Goal: Task Accomplishment & Management: Use online tool/utility

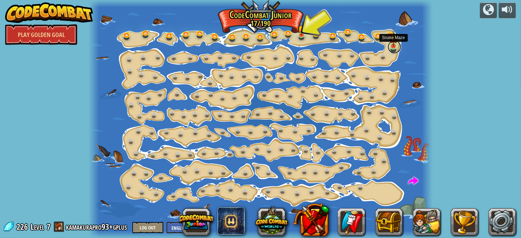
click at [393, 48] on link at bounding box center [394, 47] width 14 height 14
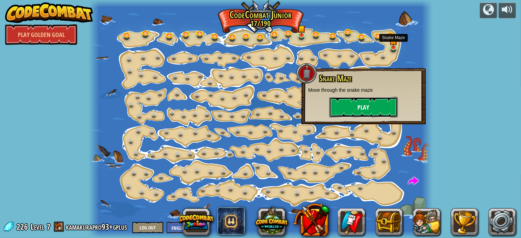
click at [364, 109] on button "Play" at bounding box center [363, 107] width 69 height 21
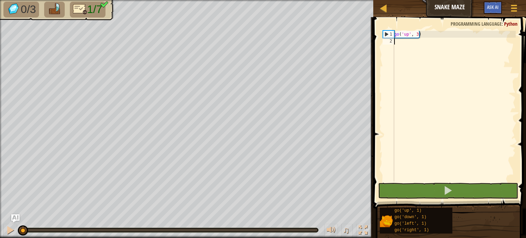
type textarea "go"
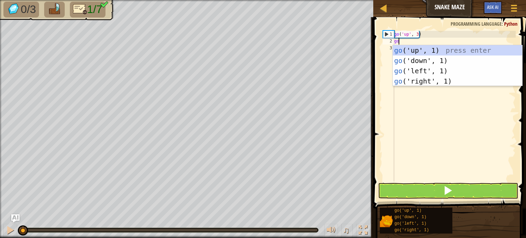
scroll to position [3, 0]
click at [419, 81] on div "go ('up', 1) press enter go ('down', 1) press enter go ('left', 1) press enter …" at bounding box center [458, 76] width 130 height 62
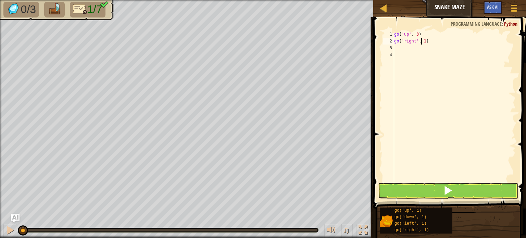
click at [422, 40] on div "go ( 'up' , 3 ) go ( 'right' , 1 )" at bounding box center [454, 113] width 123 height 164
type textarea "go('right', 2)"
click at [430, 40] on div "go ( 'up' , 3 ) go ( 'right' , 2 )" at bounding box center [454, 113] width 123 height 164
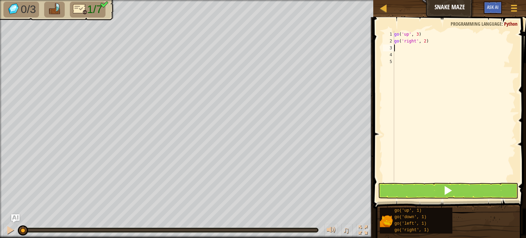
type textarea "g"
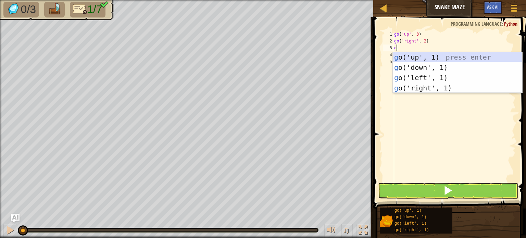
click at [433, 57] on div "g o('up', 1) press enter g o('down', 1) press enter g o('left', 1) press enter …" at bounding box center [458, 83] width 130 height 62
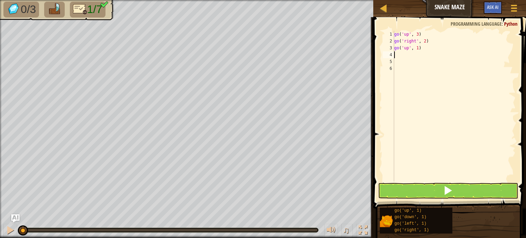
click at [400, 56] on div "go ( 'up' , 3 ) go ( 'right' , 2 ) go ( 'up' , 1 )" at bounding box center [454, 113] width 123 height 164
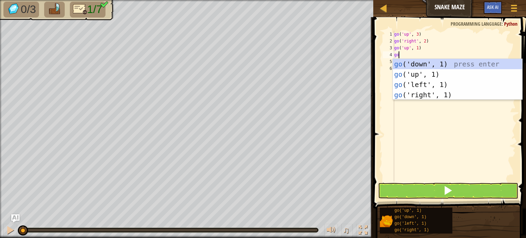
type textarea "go"
click at [428, 96] on div "go ('down', 1) press enter go ('up', 1) press enter go ('left', 1) press enter …" at bounding box center [458, 90] width 130 height 62
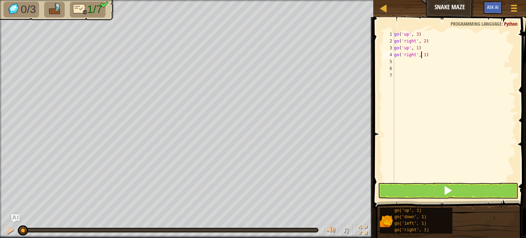
click at [422, 54] on div "go ( 'up' , 3 ) go ( 'right' , 2 ) go ( 'up' , 1 ) go ( 'right' , 1 )" at bounding box center [454, 113] width 123 height 164
type textarea "go('right', 2)"
click at [443, 56] on div "go ( 'up' , 3 ) go ( 'right' , 2 ) go ( 'up' , 1 ) go ( 'right' , 2 )" at bounding box center [454, 113] width 123 height 164
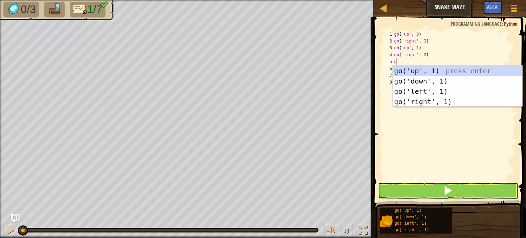
type textarea "go"
click at [426, 81] on div "go ('up', 1) press enter go ('down', 1) press enter go ('left', 1) press enter …" at bounding box center [458, 97] width 130 height 62
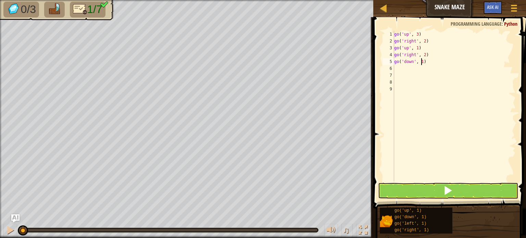
click at [421, 62] on div "go ( 'up' , 3 ) go ( 'right' , 2 ) go ( 'up' , 1 ) go ( 'right' , 2 ) go ( 'dow…" at bounding box center [454, 113] width 123 height 164
type textarea "go('down', 2)"
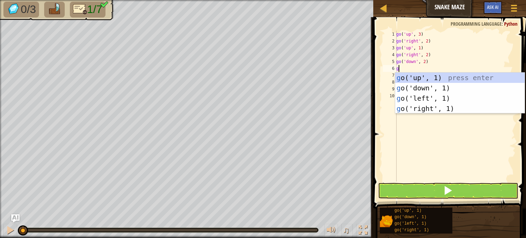
type textarea "go"
click at [416, 112] on div "go ('up', 1) press enter go ('down', 1) press enter go ('left', 1) press enter …" at bounding box center [460, 104] width 130 height 62
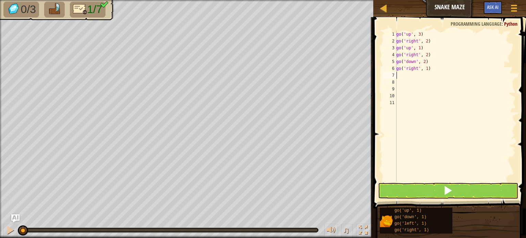
click at [426, 68] on div "go ( 'up' , 3 ) go ( 'right' , 2 ) go ( 'up' , 1 ) go ( 'right' , 2 ) go ( 'dow…" at bounding box center [455, 113] width 121 height 164
type textarea "go('right', 2)"
click at [430, 68] on div "go ( 'up' , 3 ) go ( 'right' , 2 ) go ( 'up' , 1 ) go ( 'right' , 2 ) go ( 'dow…" at bounding box center [455, 113] width 121 height 164
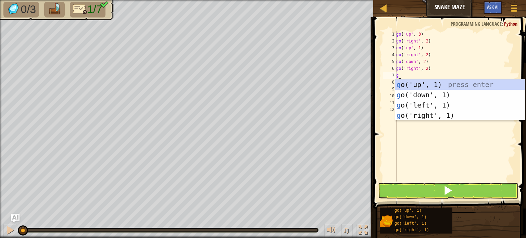
type textarea "go"
click at [426, 82] on div "go ('up', 1) press enter go ('down', 1) press enter go ('left', 1) press enter …" at bounding box center [460, 111] width 130 height 62
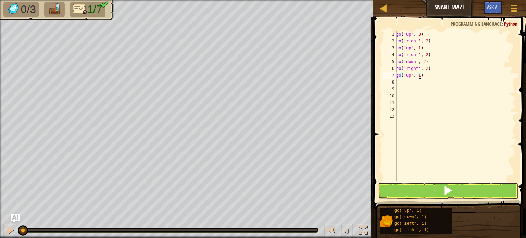
click at [419, 74] on div "go ( 'up' , 3 ) go ( 'right' , 2 ) go ( 'up' , 1 ) go ( 'right' , 2 ) go ( 'dow…" at bounding box center [455, 113] width 121 height 164
type textarea "go('up', 3)"
click at [425, 75] on div "go ( 'up' , 3 ) go ( 'right' , 2 ) go ( 'up' , 1 ) go ( 'right' , 2 ) go ( 'dow…" at bounding box center [455, 113] width 121 height 164
type textarea "g"
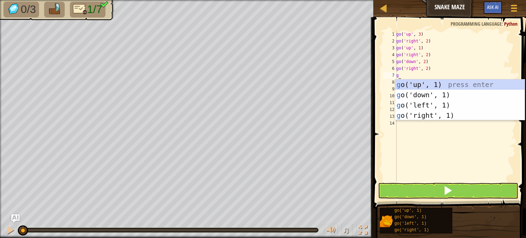
type textarea "go"
click at [421, 87] on div "go ('up', 1) press enter go ('down', 1) press enter go ('left', 1) press enter …" at bounding box center [460, 111] width 130 height 62
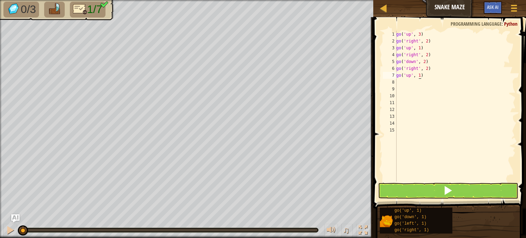
click at [420, 75] on div "go ( 'up' , 3 ) go ( 'right' , 2 ) go ( 'up' , 1 ) go ( 'right' , 2 ) go ( 'dow…" at bounding box center [455, 113] width 121 height 164
click at [417, 75] on div "go ( 'up' , 3 ) go ( 'right' , 2 ) go ( 'up' , 1 ) go ( 'right' , 2 ) go ( 'dow…" at bounding box center [455, 113] width 121 height 164
type textarea "g"
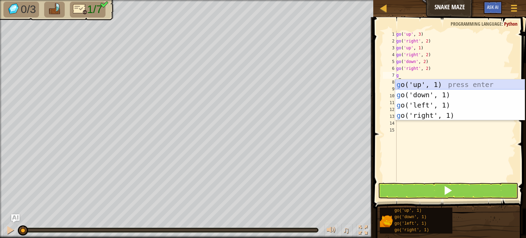
click at [426, 89] on div "g o('up', 1) press enter g o('down', 1) press enter g o('left', 1) press enter …" at bounding box center [460, 111] width 130 height 62
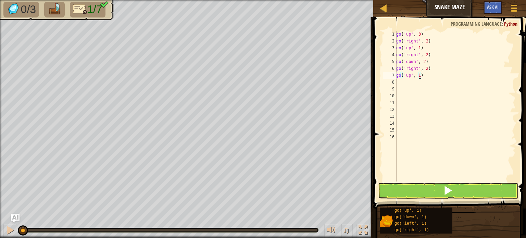
click at [419, 76] on div "go ( 'up' , 3 ) go ( 'right' , 2 ) go ( 'up' , 1 ) go ( 'right' , 2 ) go ( 'dow…" at bounding box center [455, 113] width 121 height 164
click at [429, 78] on div "go ( 'up' , 3 ) go ( 'right' , 2 ) go ( 'up' , 1 ) go ( 'right' , 2 ) go ( 'dow…" at bounding box center [455, 113] width 121 height 164
click at [428, 77] on div "go ( 'up' , 3 ) go ( 'right' , 2 ) go ( 'up' , 1 ) go ( 'right' , 2 ) go ( 'dow…" at bounding box center [455, 113] width 121 height 164
type textarea "go('up', 3)"
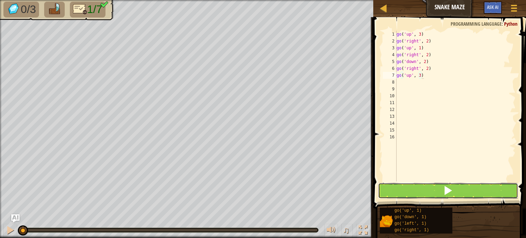
click at [412, 192] on button at bounding box center [448, 191] width 140 height 16
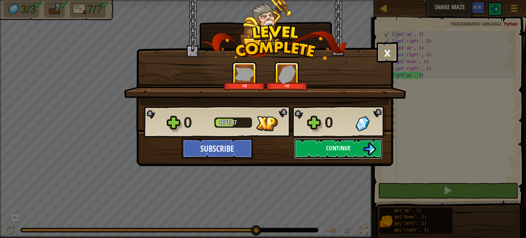
click at [337, 151] on span "Continue" at bounding box center [338, 148] width 25 height 9
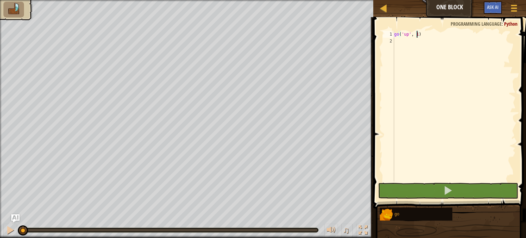
click at [417, 34] on div "go ( 'up' , 1 )" at bounding box center [454, 113] width 123 height 164
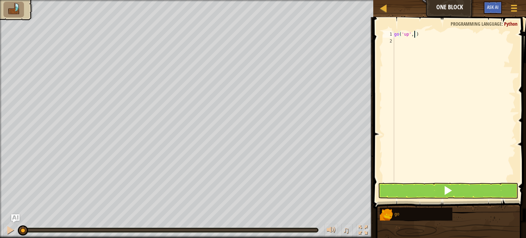
type textarea "go('up', 2)"
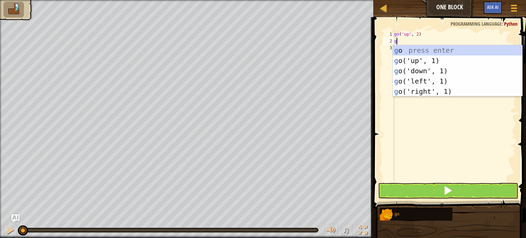
type textarea "go"
click at [435, 81] on div "go press enter go ('up', 1) press enter go ('down', 1) press enter go ('left', …" at bounding box center [458, 81] width 130 height 72
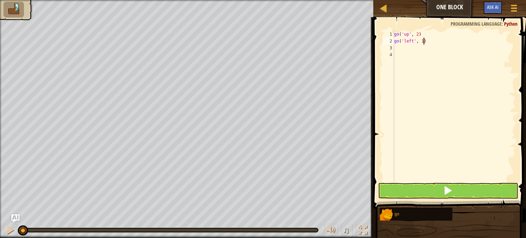
click at [424, 38] on div "go ( 'up' , 2 ) go ( 'left' , 1 )" at bounding box center [454, 113] width 123 height 164
click at [421, 39] on div "go ( 'up' , 2 ) go ( 'left' , 1 )" at bounding box center [454, 113] width 123 height 164
type textarea "go('left', 3)"
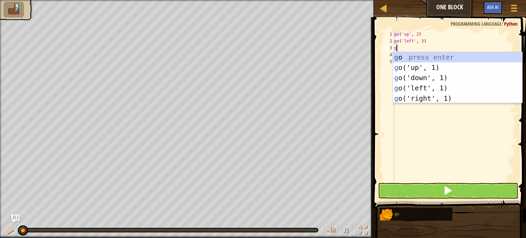
type textarea "go"
click at [432, 77] on div "go press enter go ('up', 1) press enter go ('down', 1) press enter go ('left', …" at bounding box center [458, 88] width 130 height 72
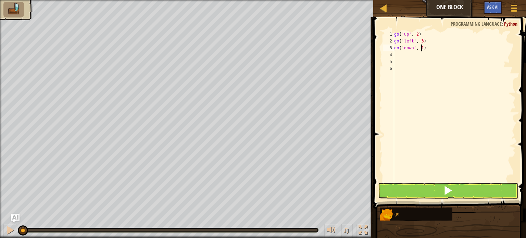
click at [421, 49] on div "go ( 'up' , 2 ) go ( 'left' , 3 ) go ( 'down' , 1 )" at bounding box center [454, 113] width 123 height 164
type textarea "go('down', 2)"
click at [431, 53] on div "go ( 'up' , 2 ) go ( 'left' , 3 ) go ( 'down' , 2 )" at bounding box center [454, 113] width 123 height 164
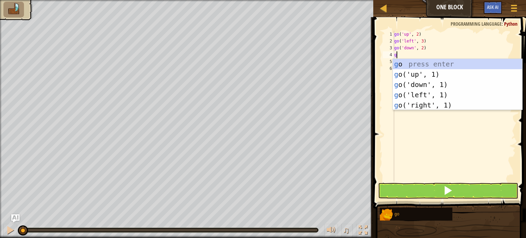
type textarea "go"
click at [425, 107] on div "go press enter go ('up', 1) press enter go ('down', 1) press enter go ('left', …" at bounding box center [458, 95] width 130 height 72
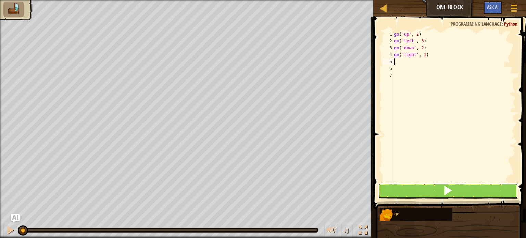
click at [441, 191] on button at bounding box center [448, 191] width 140 height 16
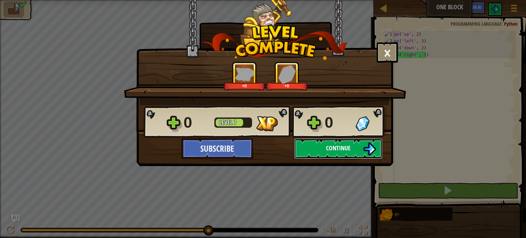
click at [331, 149] on span "Continue" at bounding box center [338, 148] width 25 height 9
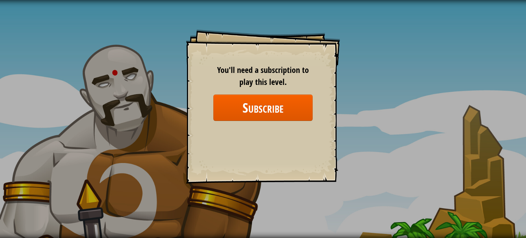
click at [332, 124] on div "Goals Start Level Error loading from server. Try refreshing the page. You'll ne…" at bounding box center [263, 106] width 154 height 154
click at [370, 118] on div "Goals Start Level Error loading from server. Try refreshing the page. You'll ne…" at bounding box center [263, 119] width 526 height 238
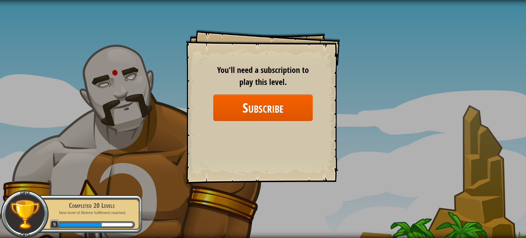
click at [399, 47] on div "Goals Start Level Error loading from server. Try refreshing the page. You'll ne…" at bounding box center [263, 119] width 526 height 238
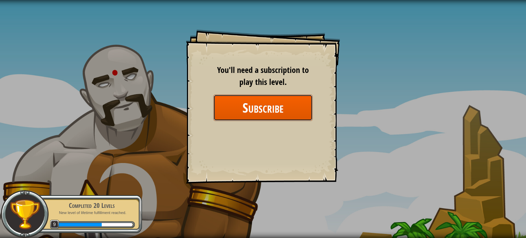
click at [247, 111] on button "Subscribe" at bounding box center [262, 108] width 99 height 26
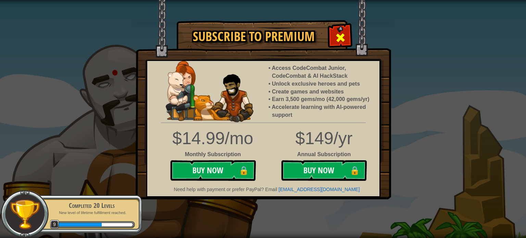
click at [337, 37] on span at bounding box center [340, 37] width 11 height 11
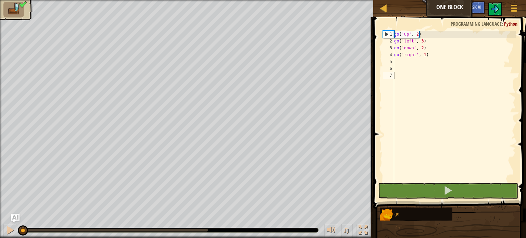
click at [378, 7] on div "Map One Block Game Menu Ask AI" at bounding box center [450, 8] width 153 height 17
click at [384, 10] on div at bounding box center [384, 8] width 9 height 9
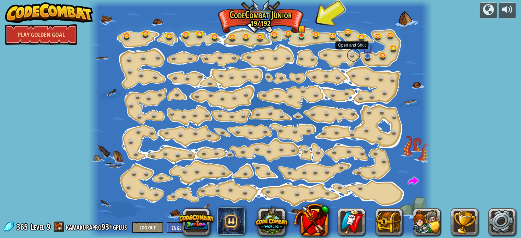
click at [351, 56] on link at bounding box center [353, 55] width 14 height 14
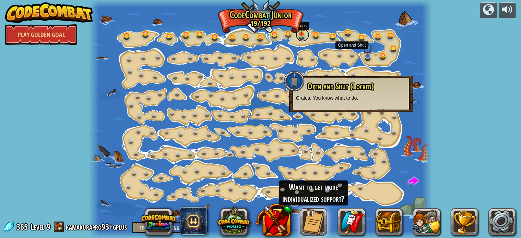
click at [302, 36] on link at bounding box center [302, 35] width 14 height 14
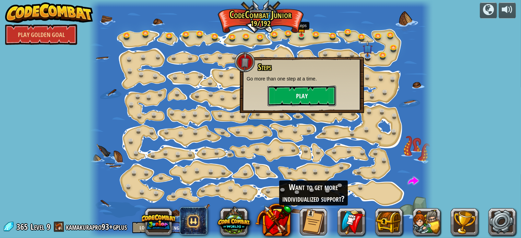
click at [302, 91] on button "Play" at bounding box center [301, 96] width 69 height 21
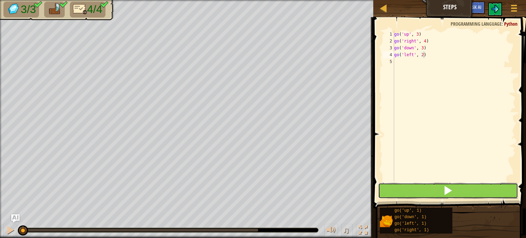
click at [400, 185] on button at bounding box center [448, 191] width 140 height 16
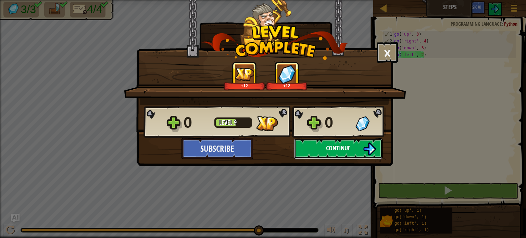
click at [330, 156] on button "Continue" at bounding box center [338, 148] width 88 height 21
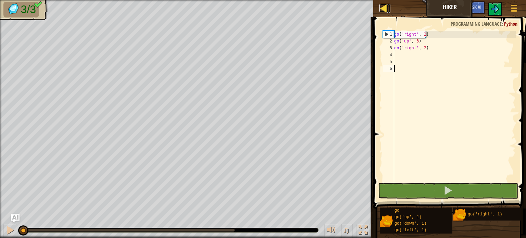
click at [384, 7] on div at bounding box center [384, 8] width 9 height 9
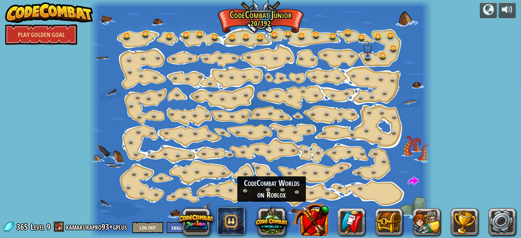
click at [293, 215] on button at bounding box center [311, 220] width 36 height 36
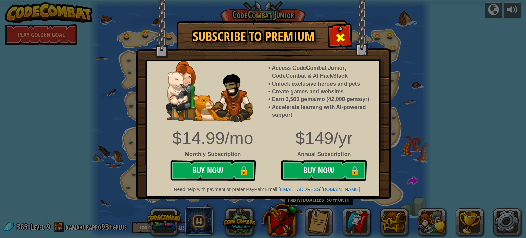
click at [334, 38] on div at bounding box center [341, 37] width 22 height 22
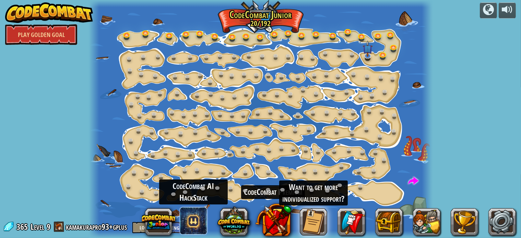
click at [191, 220] on span at bounding box center [193, 220] width 27 height 27
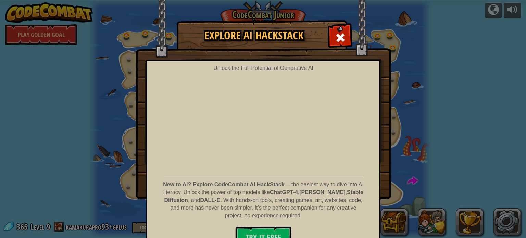
scroll to position [13, 0]
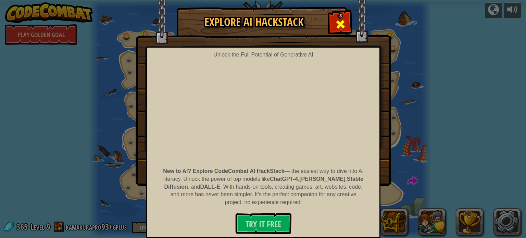
click at [338, 26] on span at bounding box center [340, 24] width 11 height 11
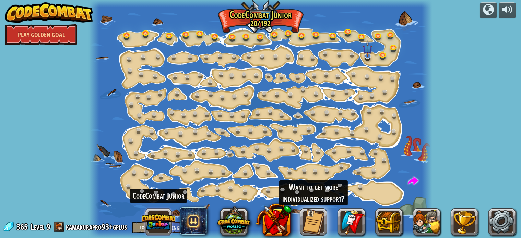
click at [162, 221] on button at bounding box center [158, 222] width 33 height 33
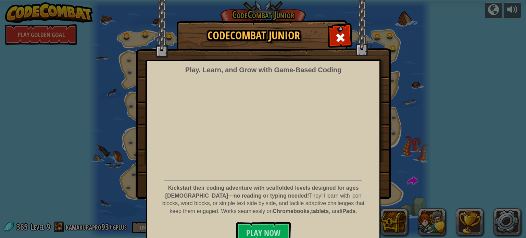
scroll to position [9, 0]
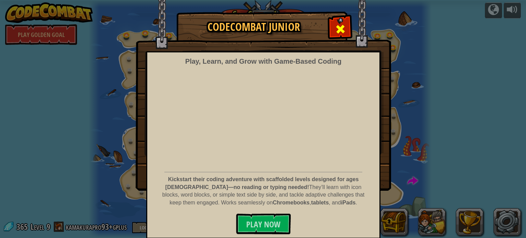
click at [339, 31] on span at bounding box center [340, 29] width 11 height 11
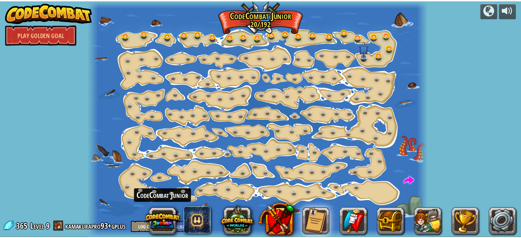
scroll to position [0, 0]
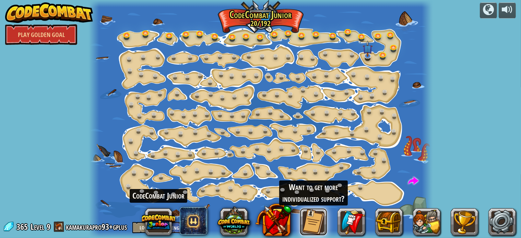
click at [319, 215] on button at bounding box center [313, 221] width 27 height 27
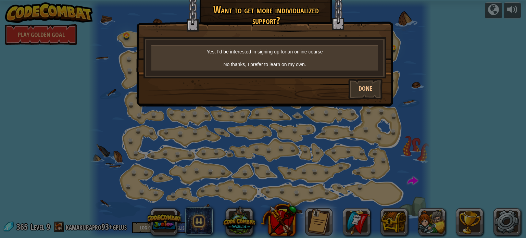
click at [403, 53] on div "× Want to get more individualized support? Yes, I'd be interested in signing up…" at bounding box center [263, 119] width 526 height 238
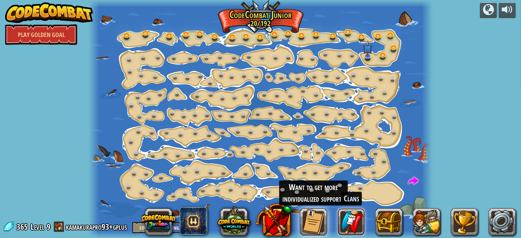
click at [351, 222] on link at bounding box center [350, 221] width 27 height 27
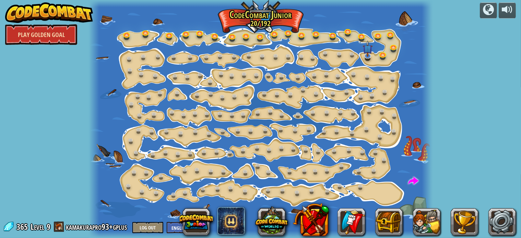
click at [62, 33] on link "Play Golden Goal" at bounding box center [41, 34] width 72 height 21
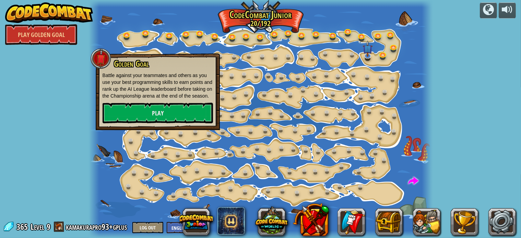
click at [177, 38] on div at bounding box center [260, 119] width 343 height 238
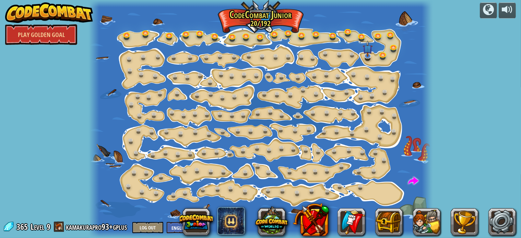
click at [76, 12] on img at bounding box center [49, 12] width 88 height 21
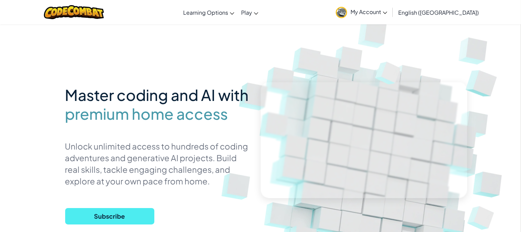
click at [387, 10] on span "My Account" at bounding box center [368, 11] width 37 height 7
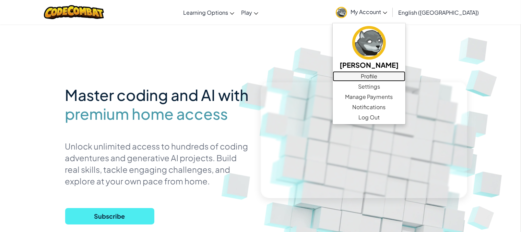
click at [405, 75] on link "Profile" at bounding box center [368, 76] width 73 height 10
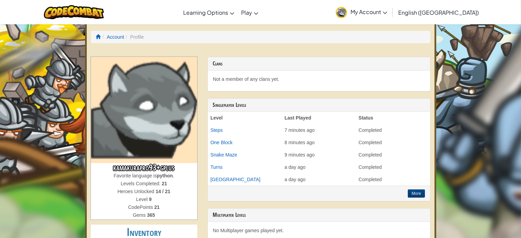
click at [136, 37] on li "Profile" at bounding box center [134, 37] width 20 height 7
click at [119, 37] on link "Account" at bounding box center [115, 36] width 17 height 5
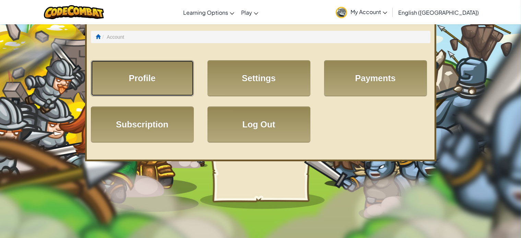
click at [144, 78] on link "Profile" at bounding box center [142, 78] width 103 height 36
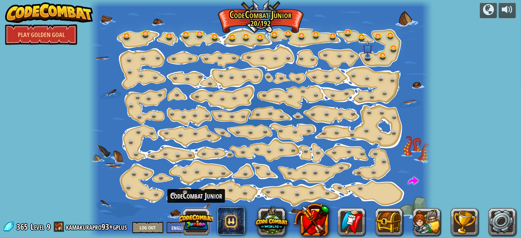
click at [196, 219] on button at bounding box center [196, 222] width 33 height 33
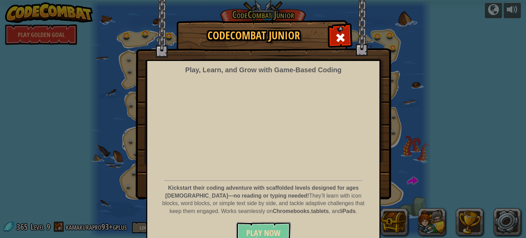
click at [267, 226] on button "Play Now" at bounding box center [263, 232] width 55 height 21
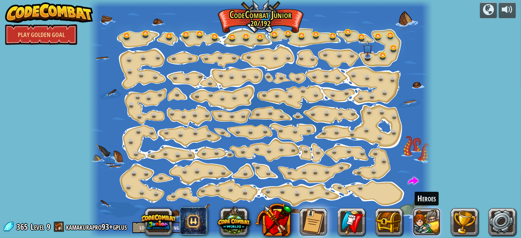
click at [423, 223] on button at bounding box center [426, 221] width 27 height 27
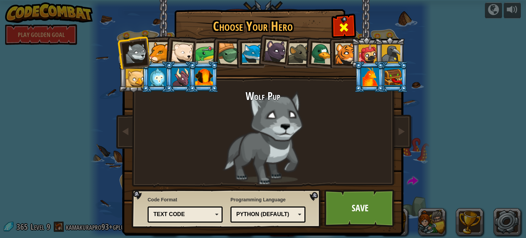
click at [334, 27] on div at bounding box center [344, 27] width 22 height 22
